Goal: Task Accomplishment & Management: Use online tool/utility

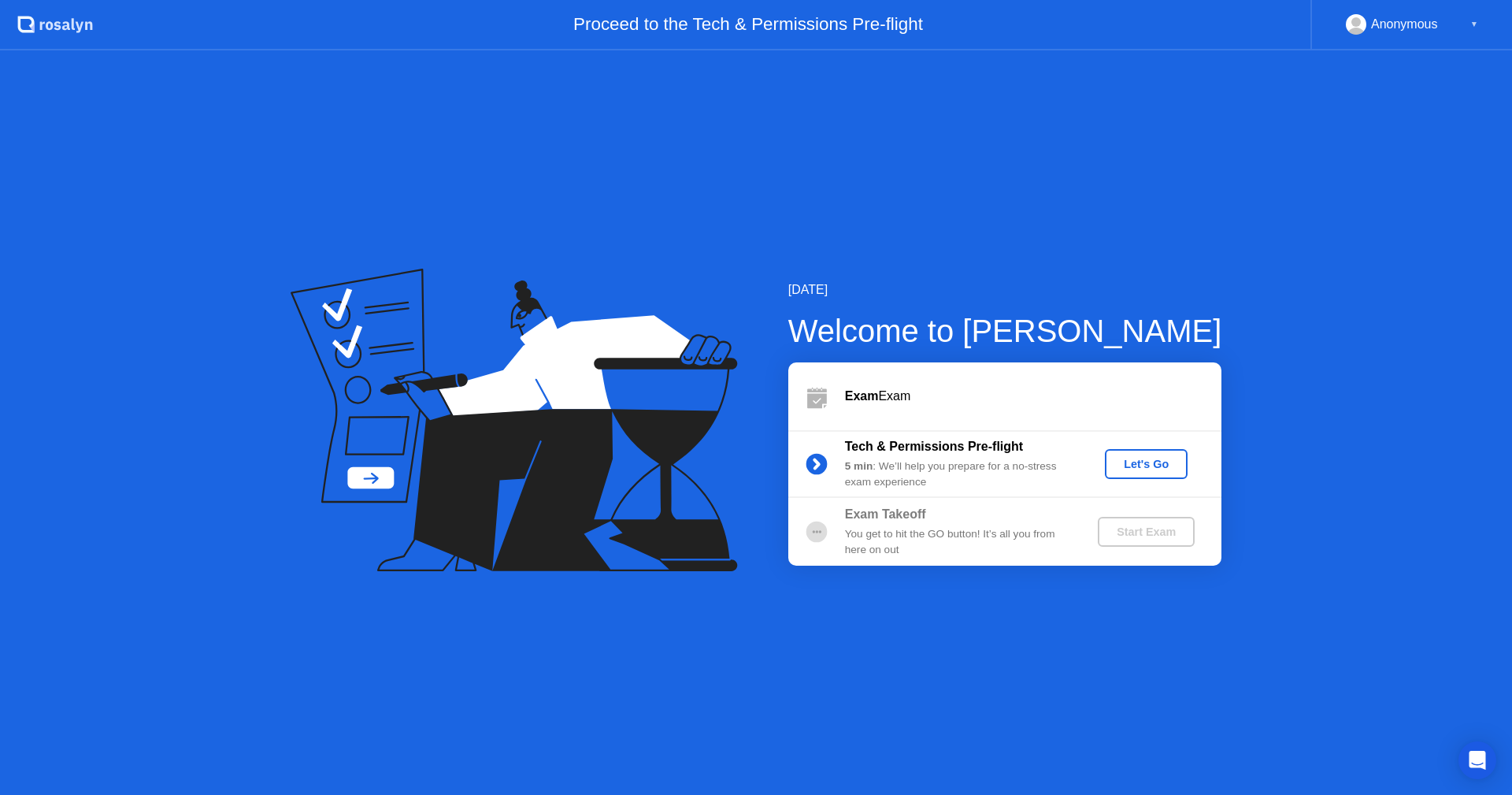
click at [1146, 466] on div "Let's Go" at bounding box center [1146, 464] width 70 height 13
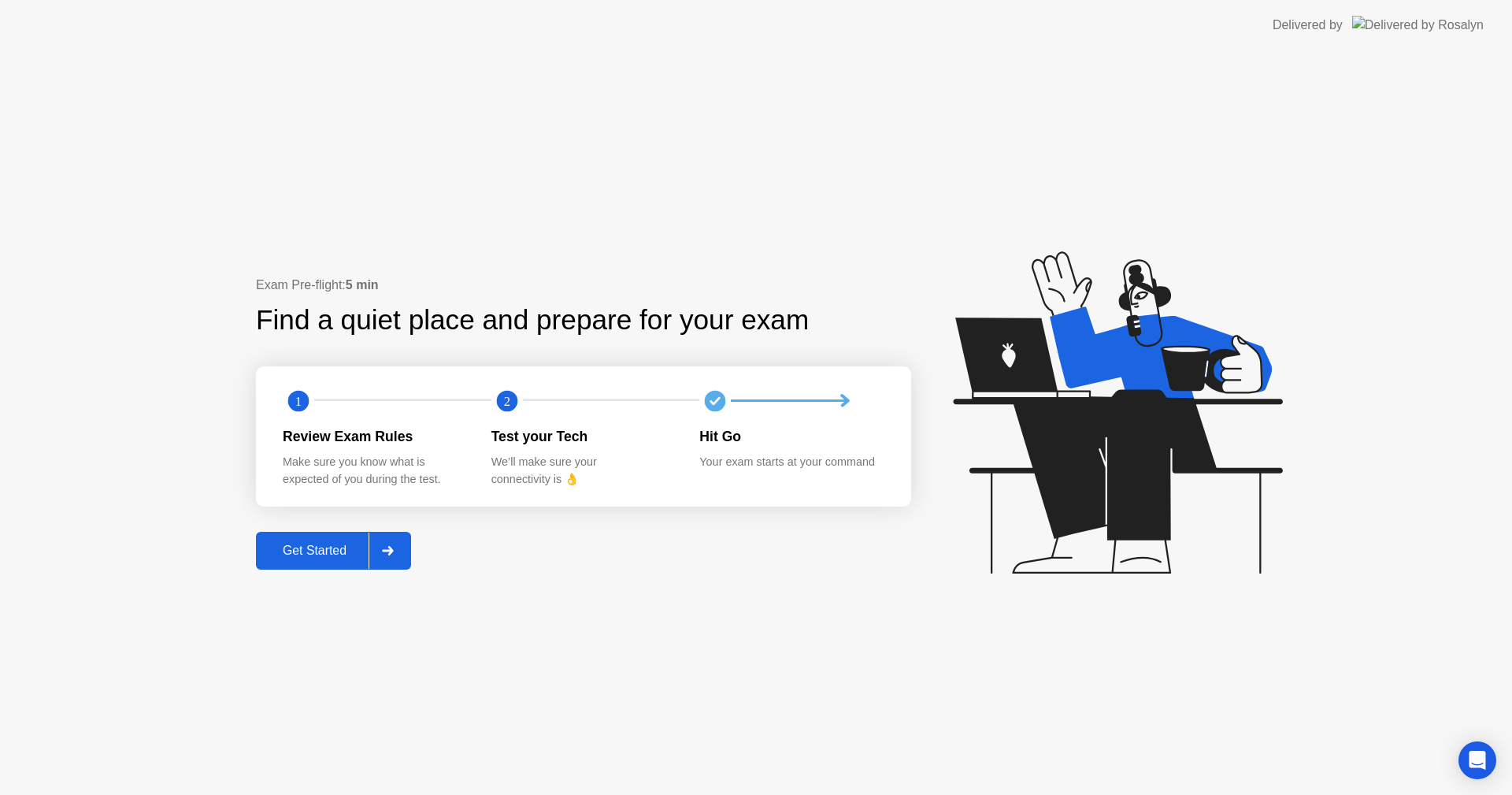
click at [297, 557] on div "Get Started" at bounding box center [314, 550] width 108 height 14
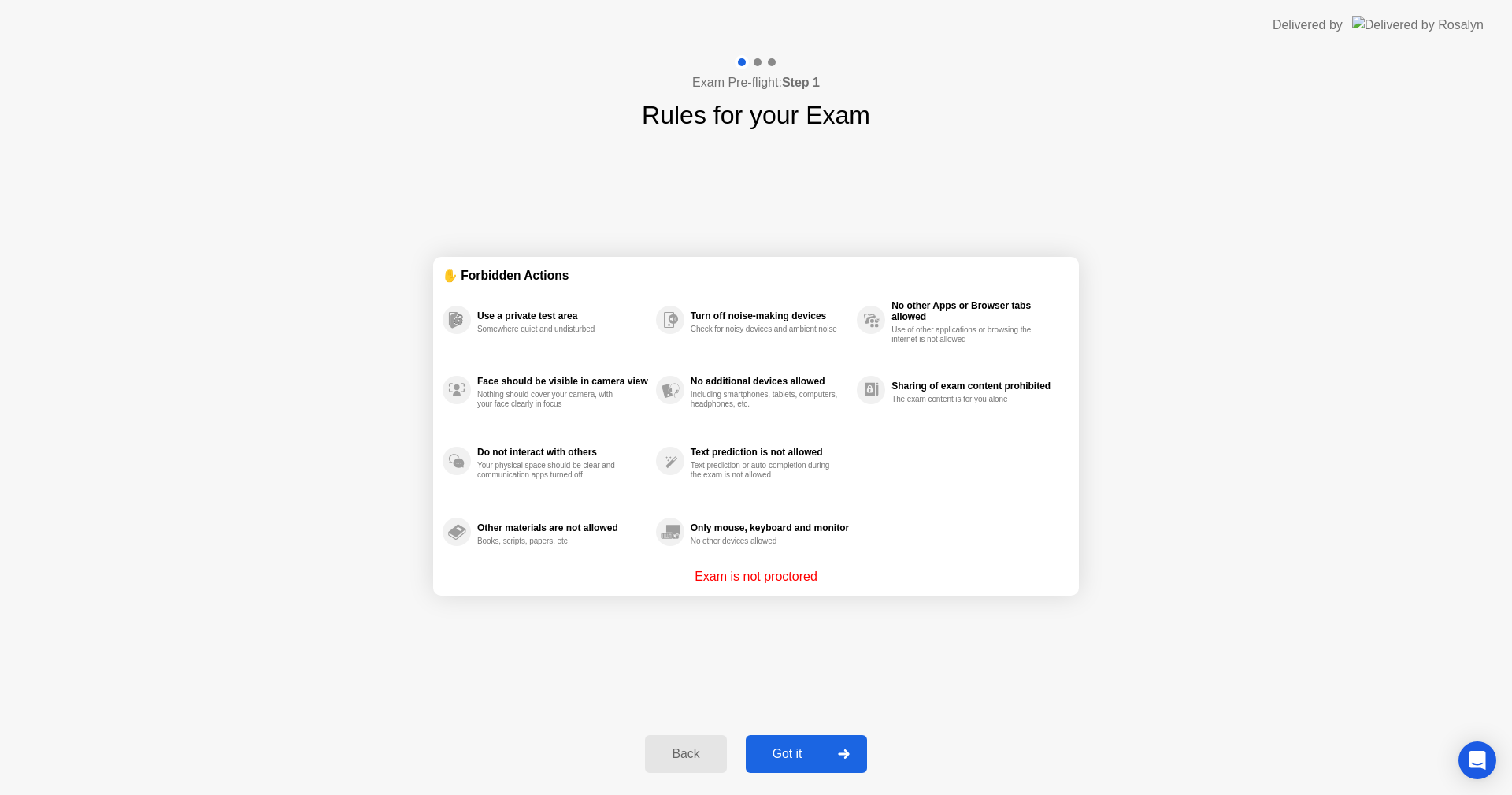
click at [773, 746] on div "Got it" at bounding box center [787, 753] width 74 height 14
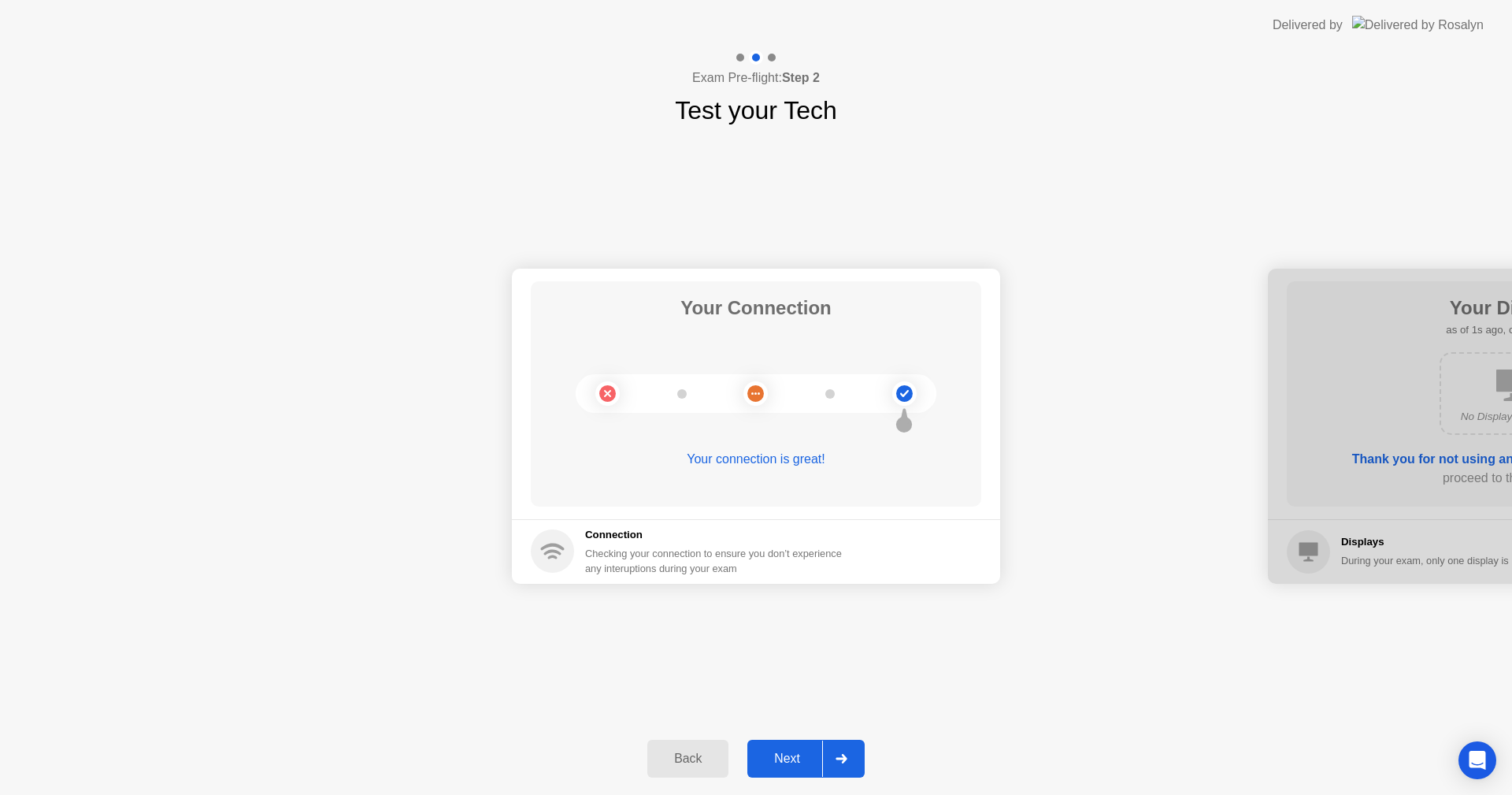
click at [781, 757] on div "Next" at bounding box center [787, 758] width 70 height 14
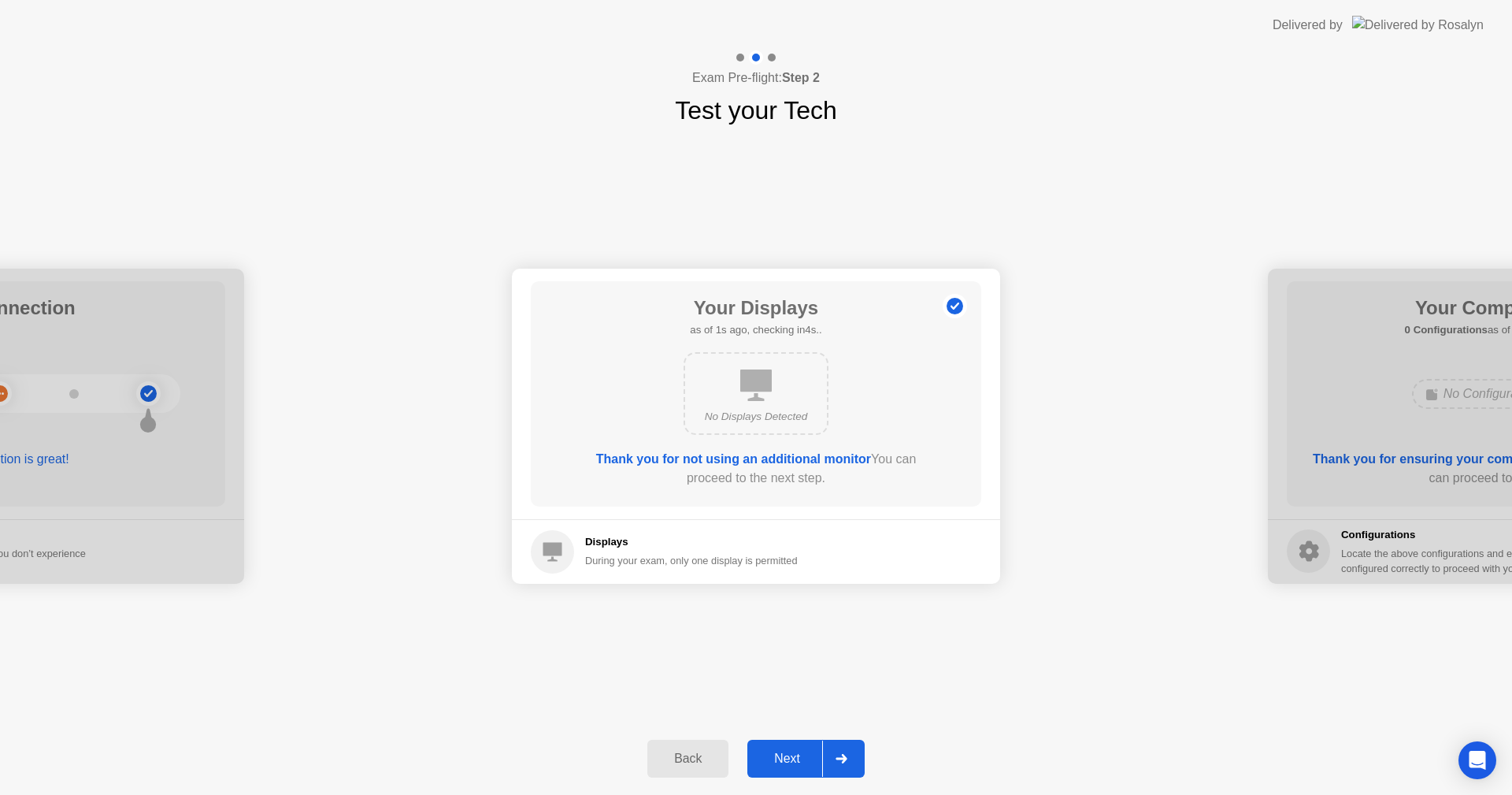
click at [788, 765] on div "Next" at bounding box center [787, 758] width 70 height 14
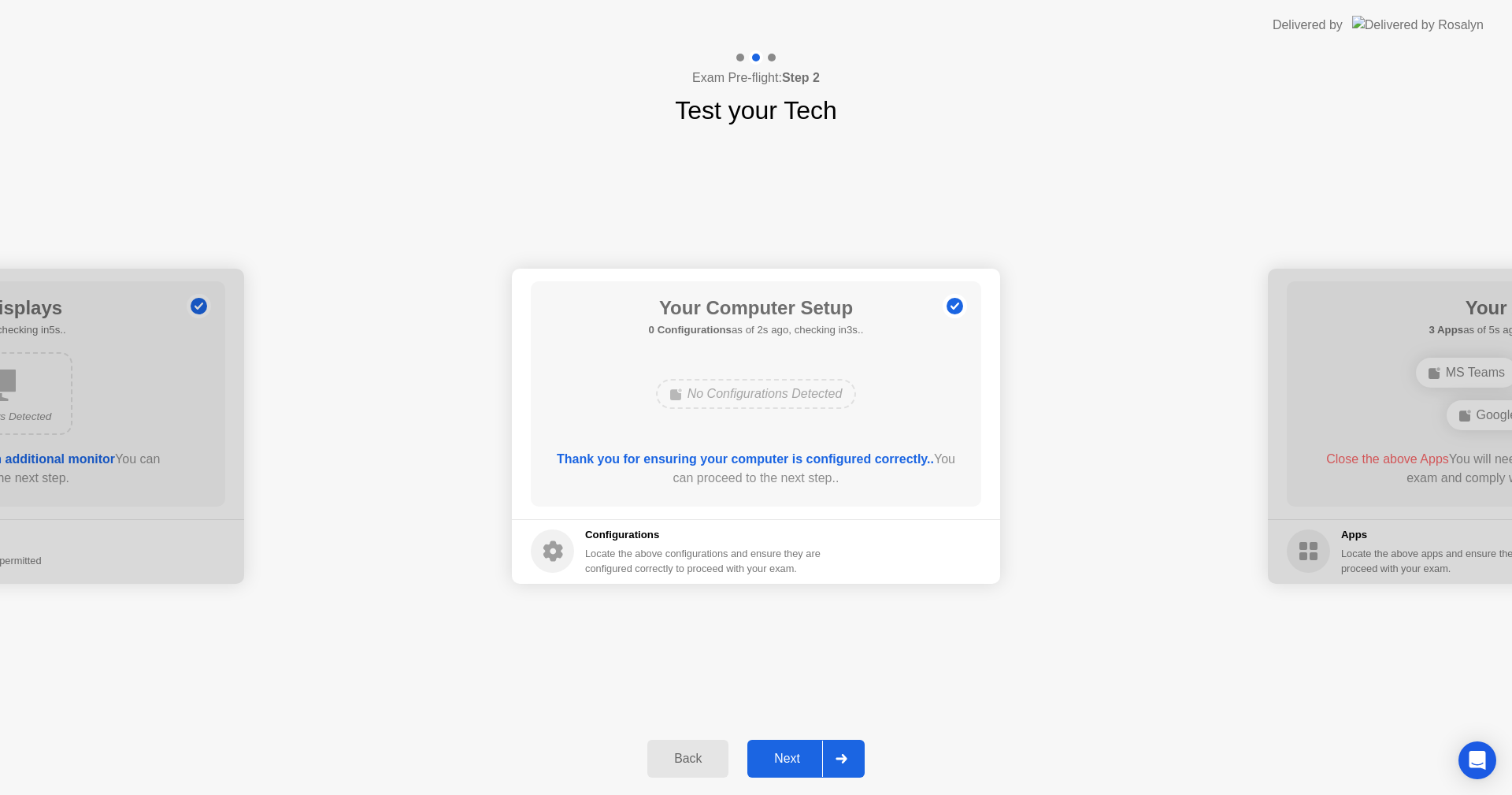
click at [787, 765] on div "Next" at bounding box center [787, 758] width 70 height 14
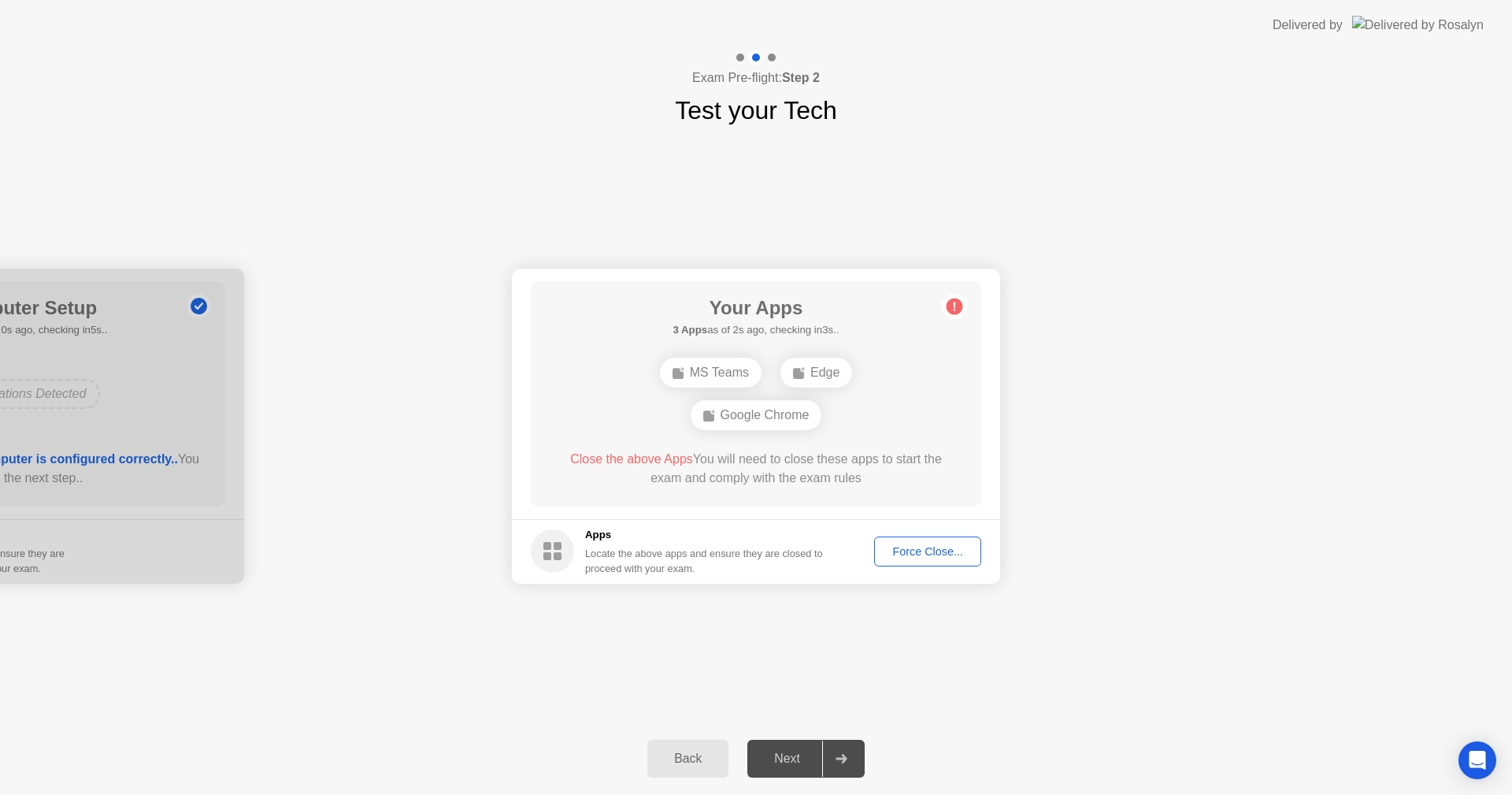
click at [936, 555] on div "Force Close..." at bounding box center [928, 551] width 96 height 13
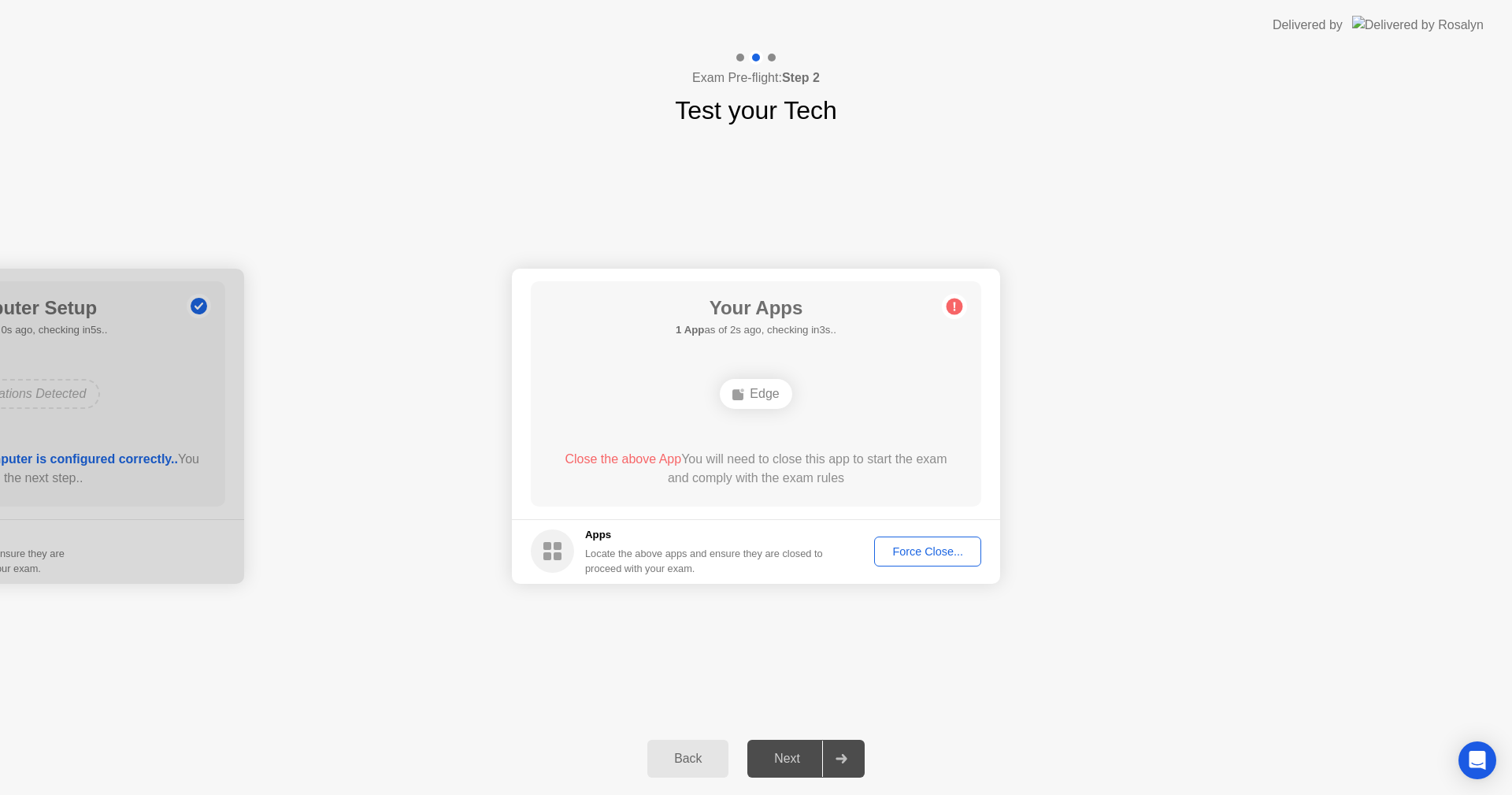
click at [946, 557] on div "Force Close..." at bounding box center [928, 551] width 96 height 13
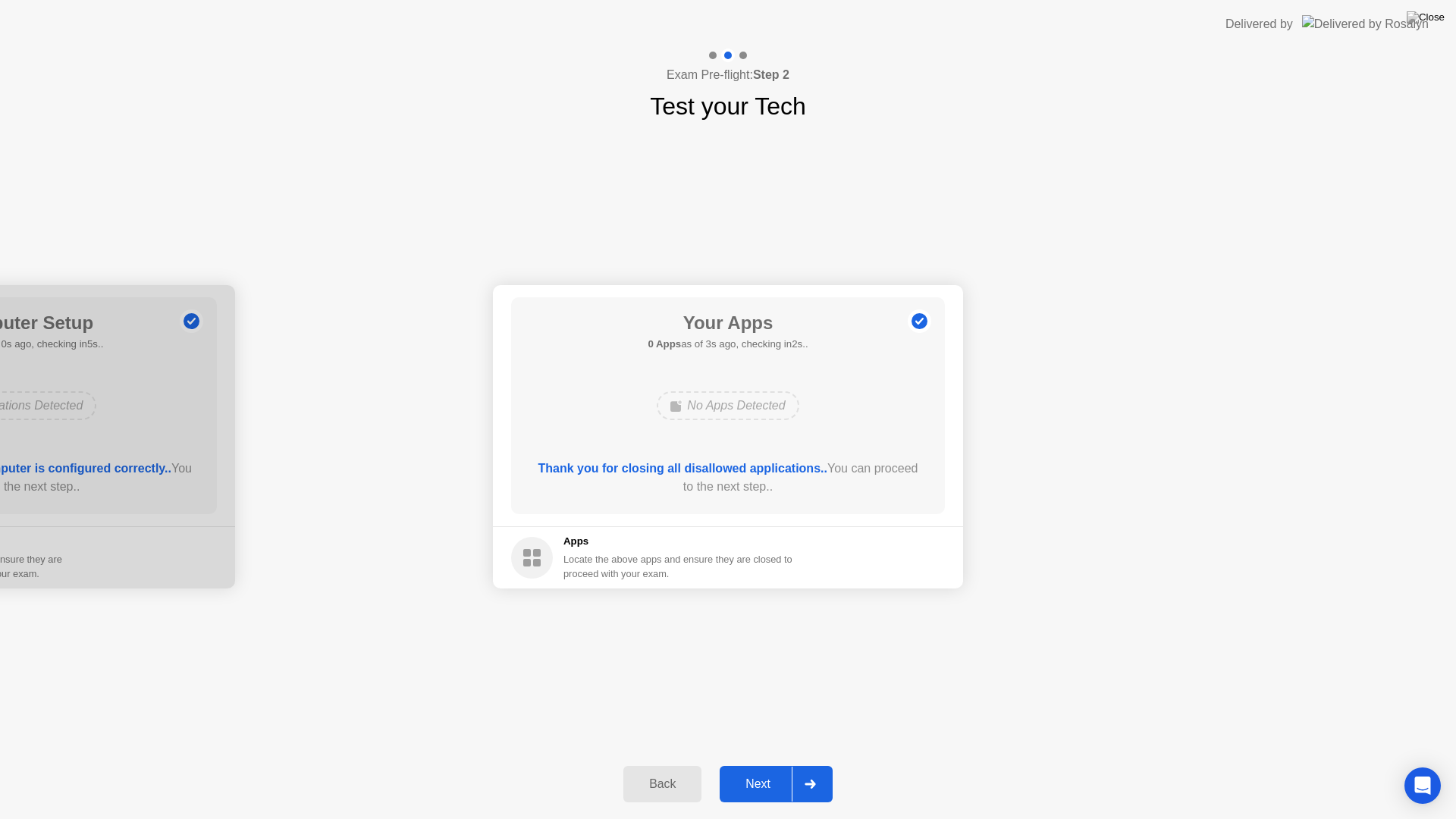
click at [760, 765] on div "Next" at bounding box center [758, 785] width 67 height 14
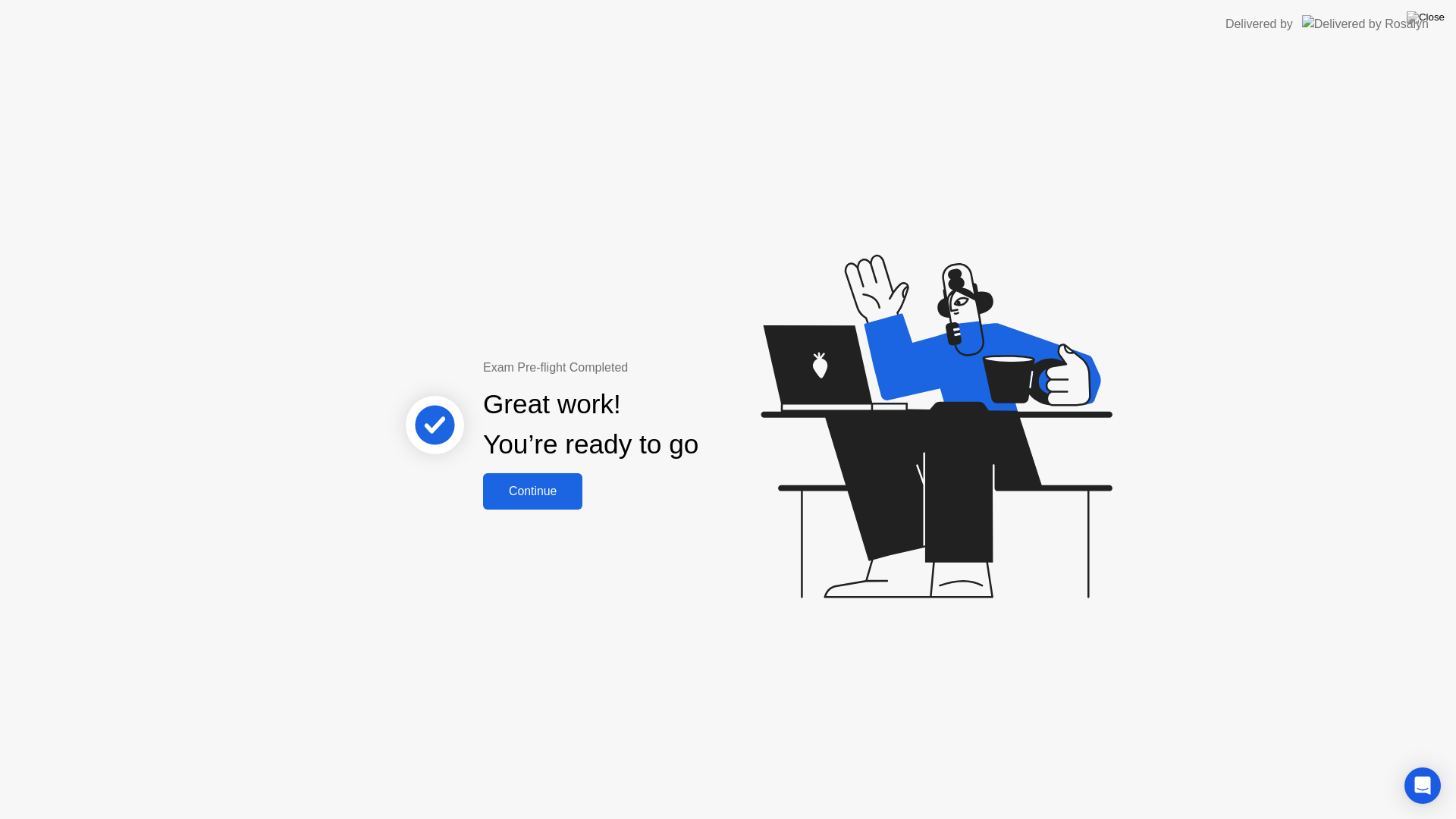
click at [541, 498] on div "Continue" at bounding box center [532, 492] width 90 height 14
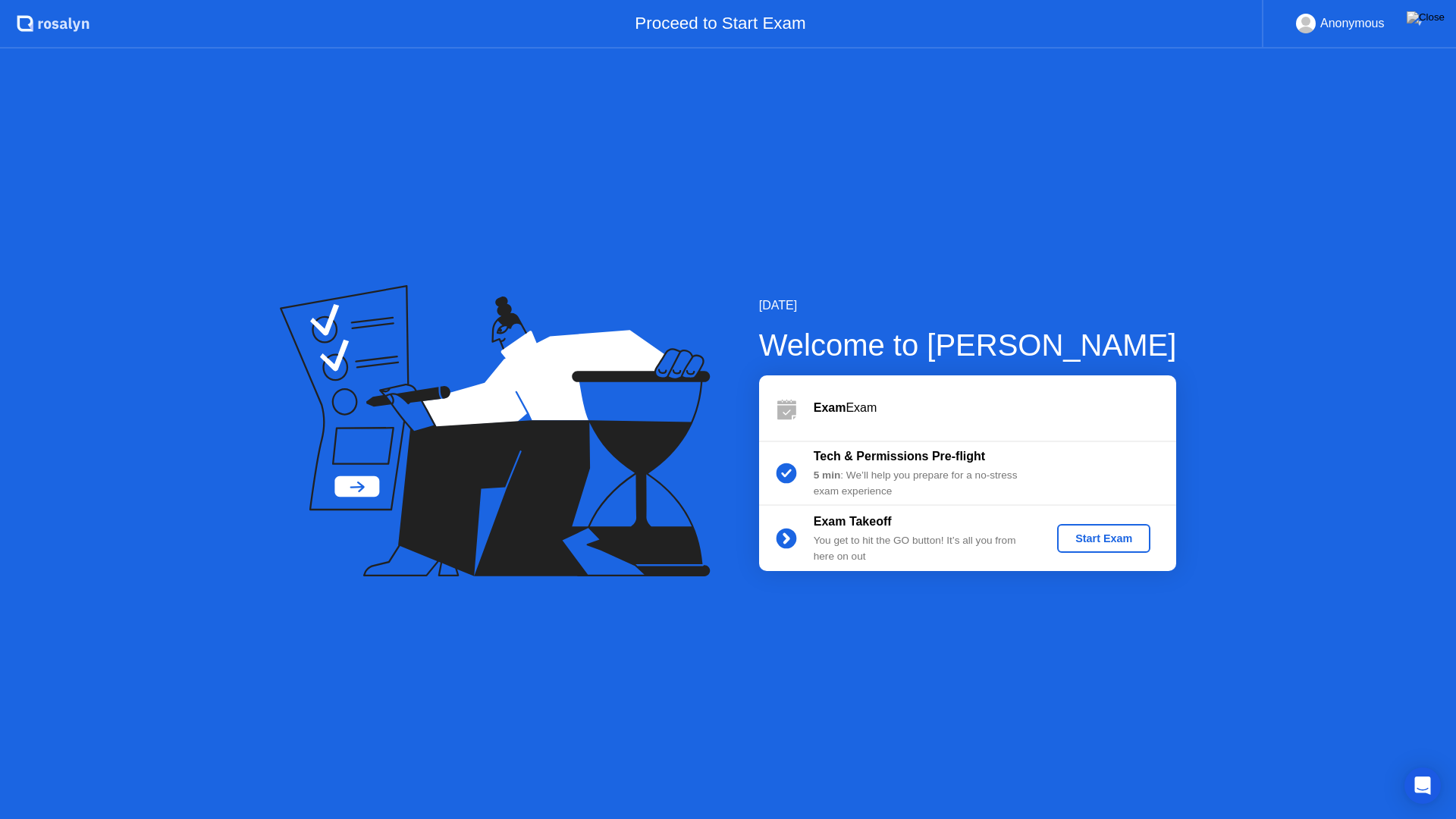
click at [1095, 540] on div "Start Exam" at bounding box center [1103, 538] width 81 height 12
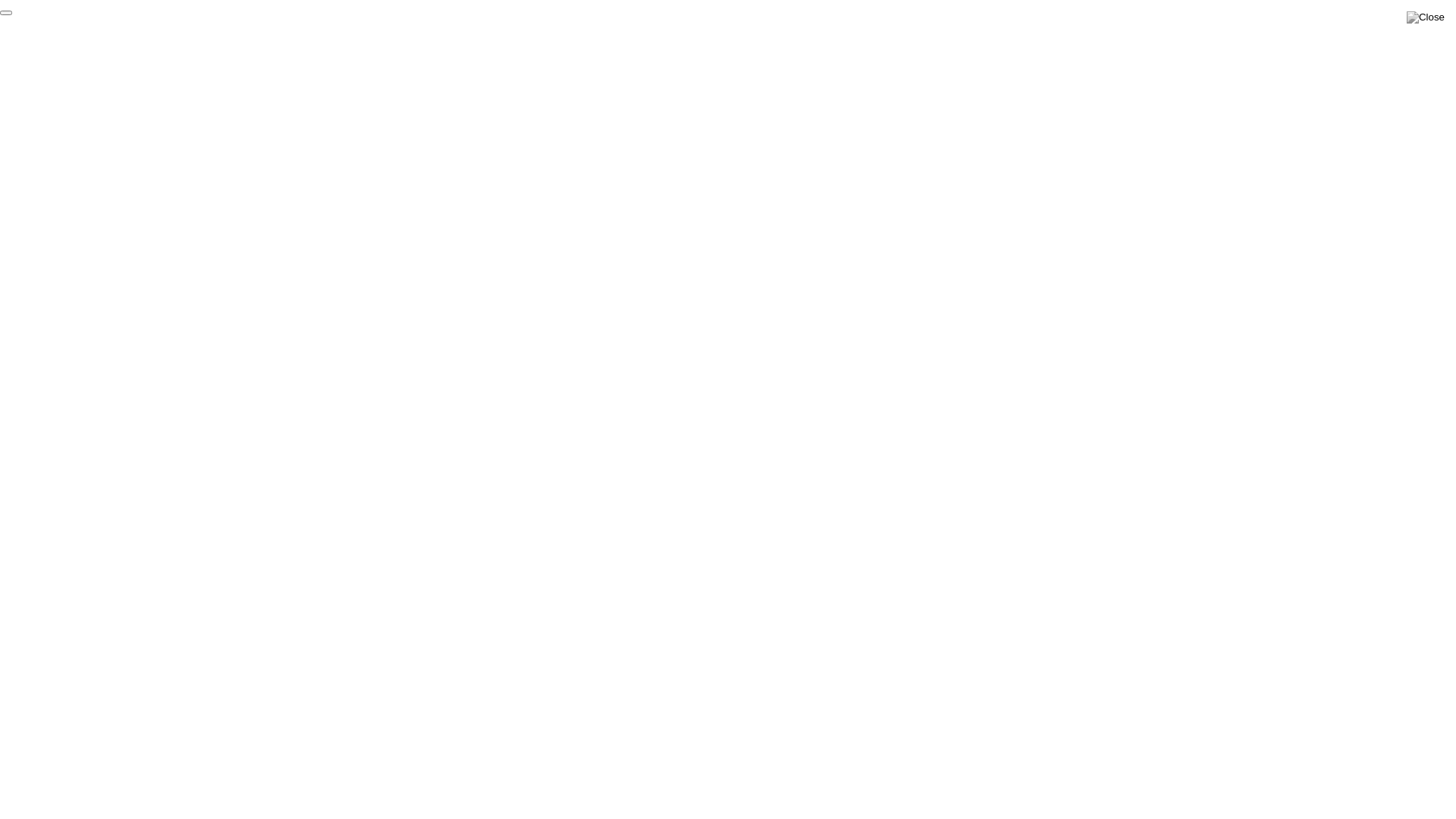
click at [12, 15] on button "End Proctoring Session" at bounding box center [6, 13] width 12 height 5
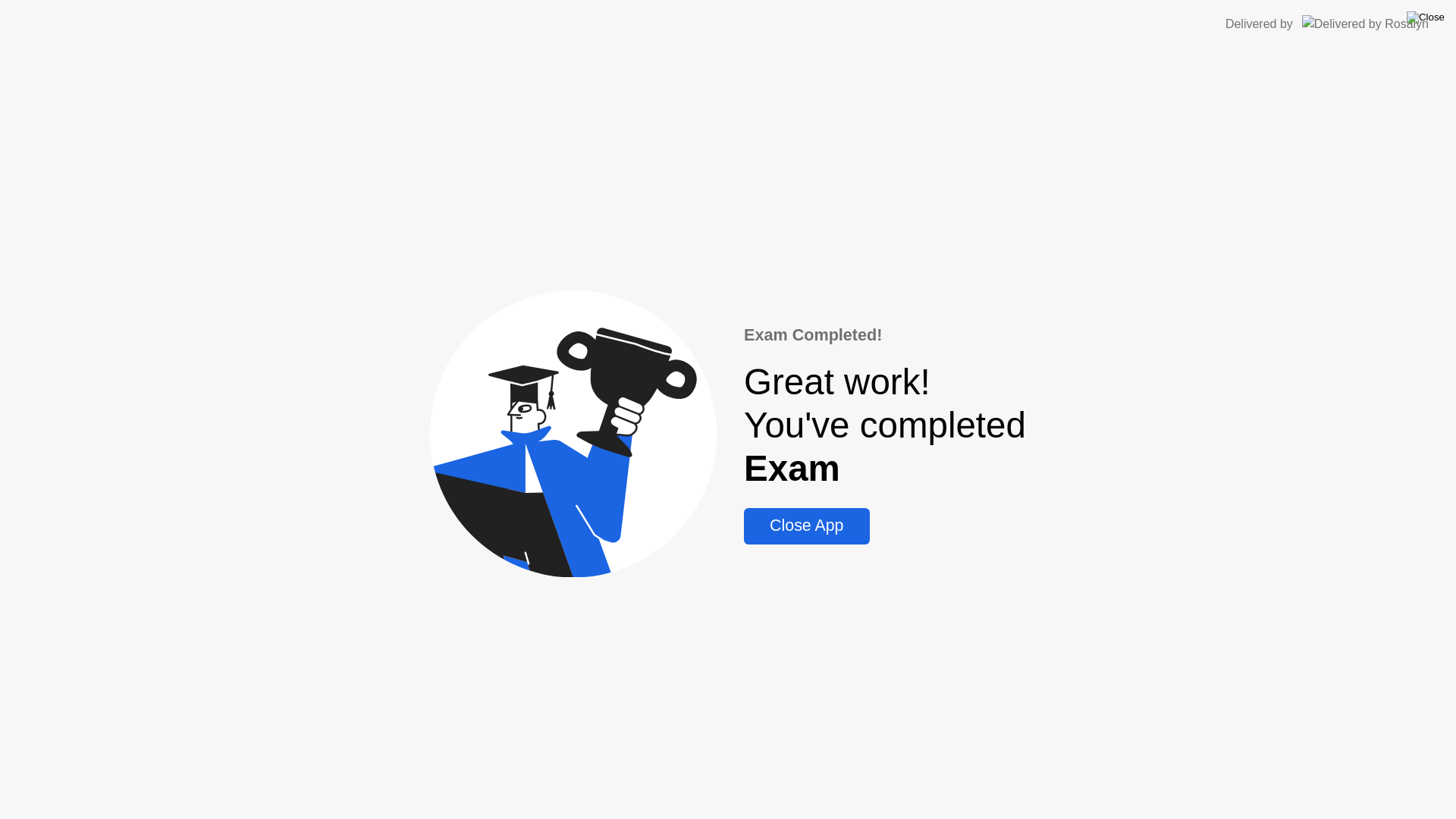
click at [1440, 23] on img at bounding box center [1426, 17] width 38 height 12
